Goal: Task Accomplishment & Management: Complete application form

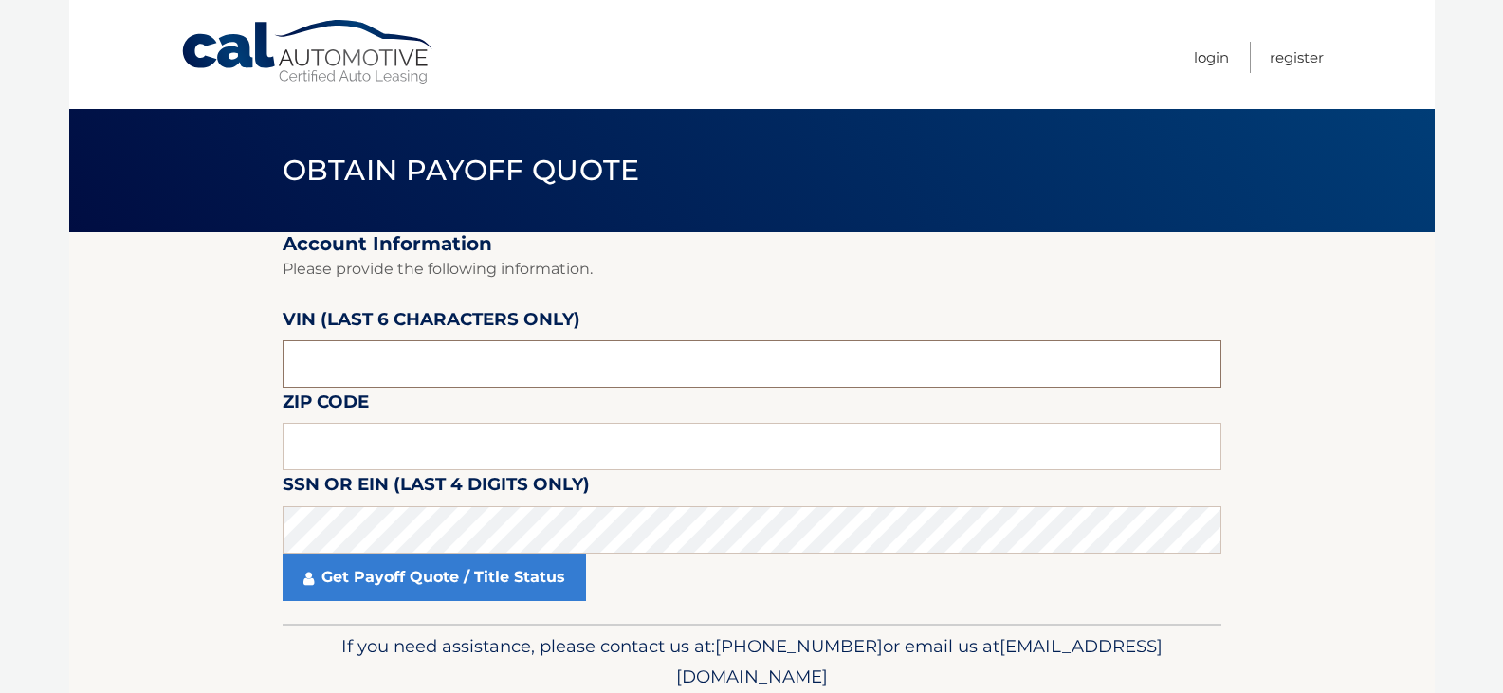
click at [442, 357] on input "text" at bounding box center [752, 363] width 939 height 47
click at [358, 375] on input "text" at bounding box center [752, 363] width 939 height 47
type input "253514"
drag, startPoint x: 344, startPoint y: 439, endPoint x: 322, endPoint y: 440, distance: 21.8
click at [344, 439] on input "text" at bounding box center [752, 446] width 939 height 47
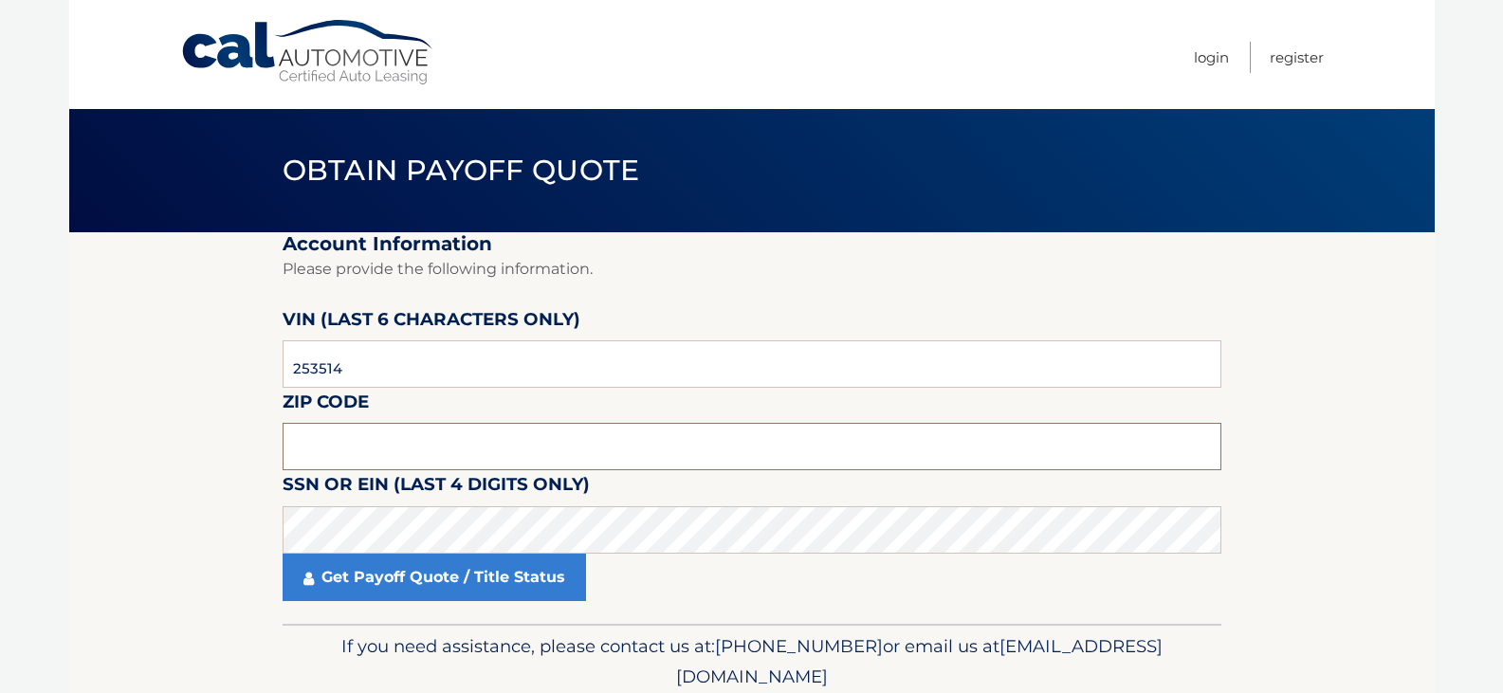
click at [354, 449] on input "text" at bounding box center [752, 446] width 939 height 47
type input "11746"
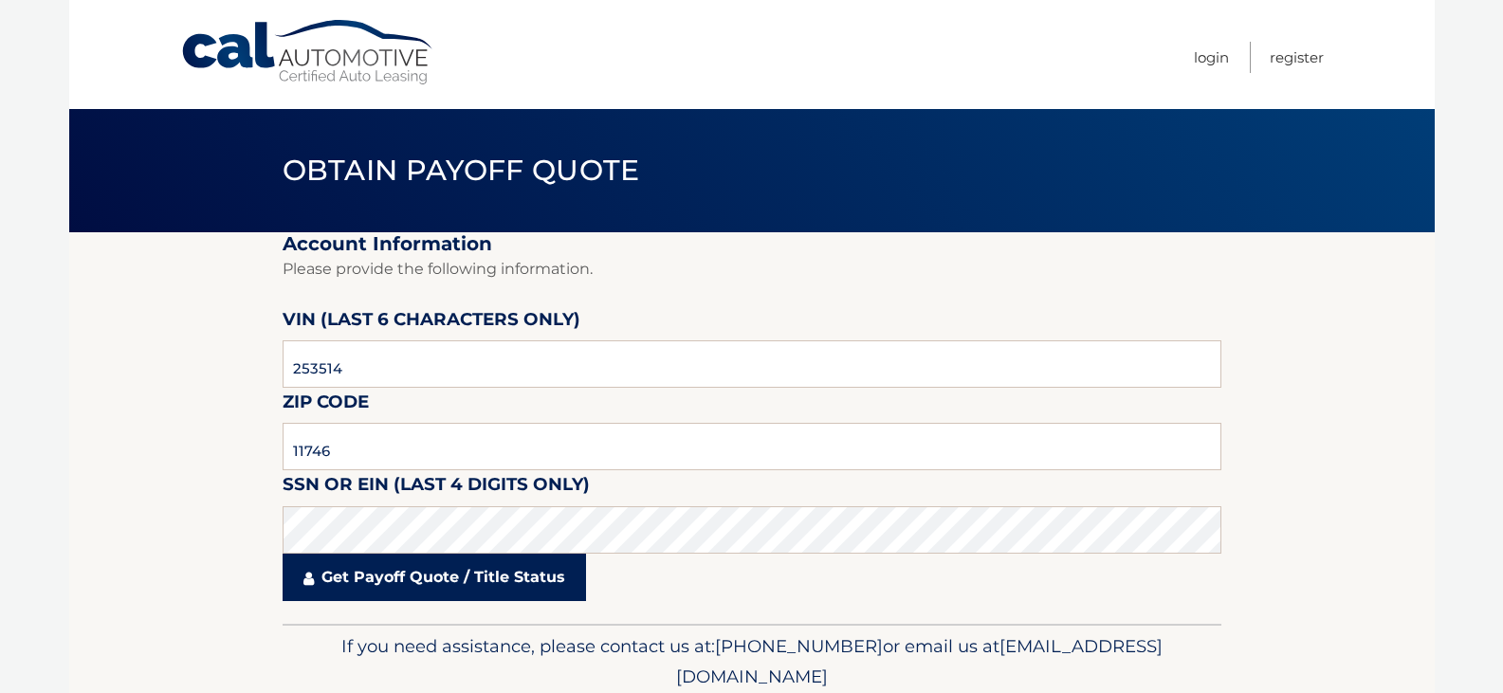
click at [378, 577] on link "Get Payoff Quote / Title Status" at bounding box center [434, 577] width 303 height 47
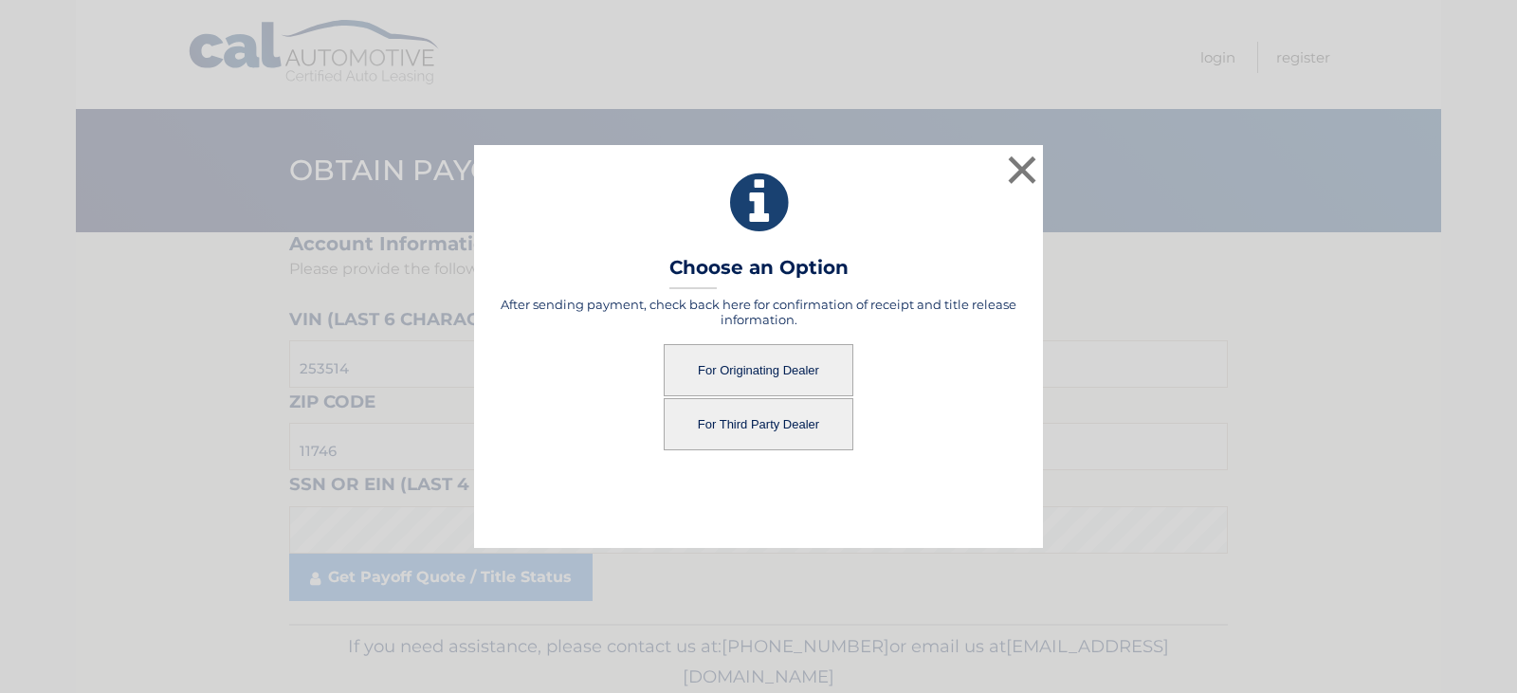
click at [715, 368] on button "For Originating Dealer" at bounding box center [759, 370] width 190 height 52
